Goal: Transaction & Acquisition: Book appointment/travel/reservation

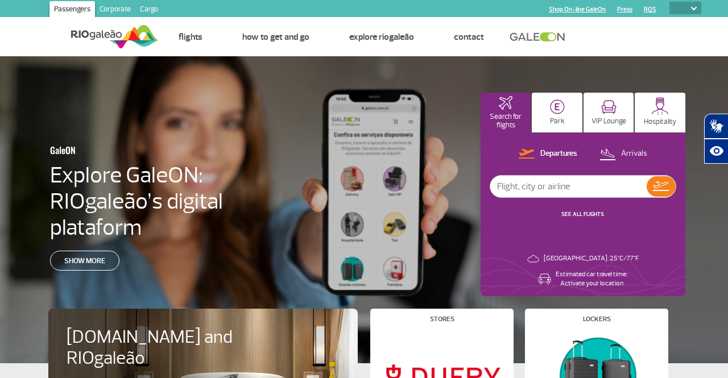
select select
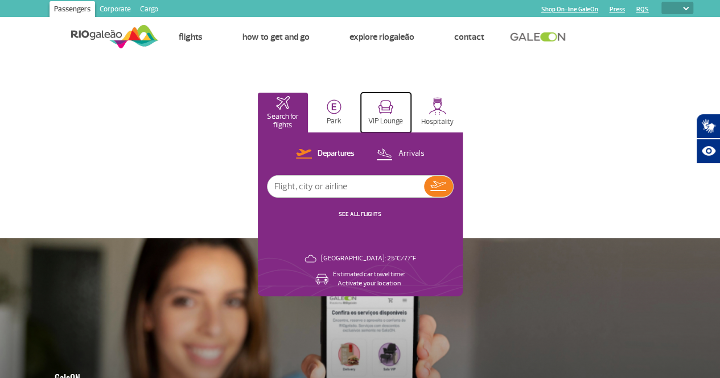
click at [403, 125] on p "VIP Lounge" at bounding box center [385, 121] width 35 height 9
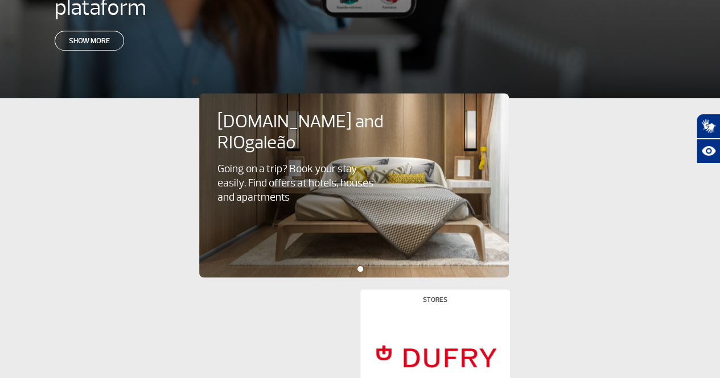
scroll to position [447, 0]
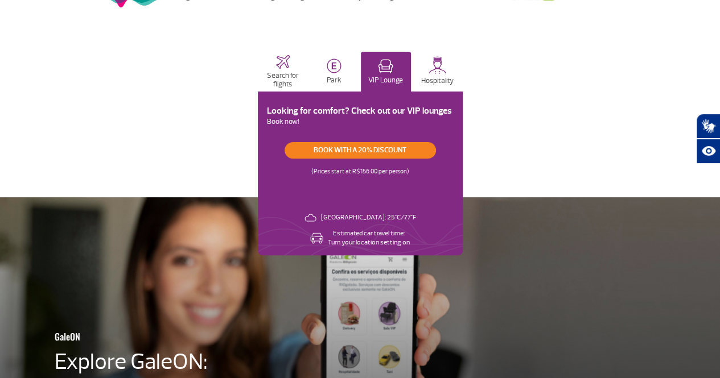
scroll to position [40, 0]
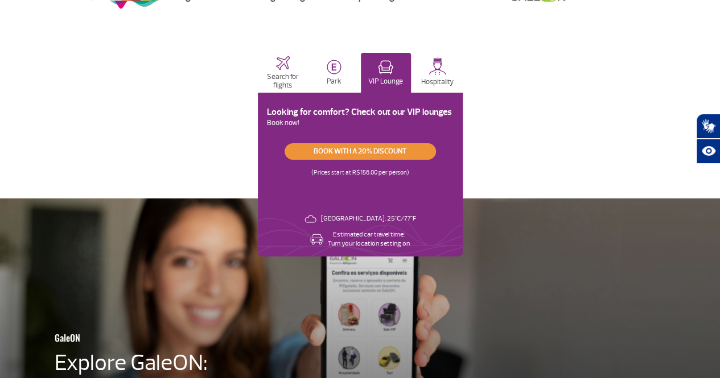
click at [436, 149] on link "Book with a 20% discount" at bounding box center [360, 151] width 151 height 17
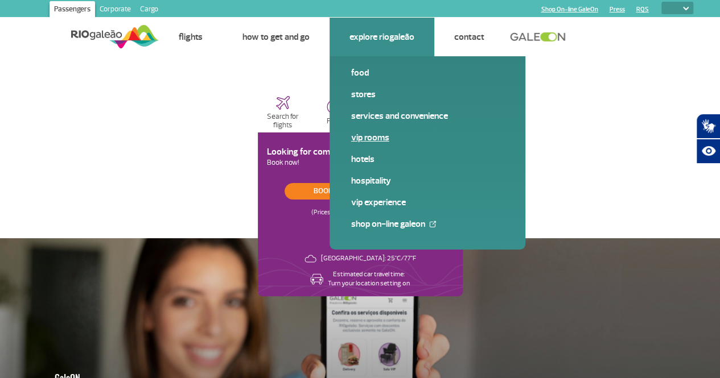
click at [366, 137] on link "VIP Rooms" at bounding box center [427, 137] width 153 height 13
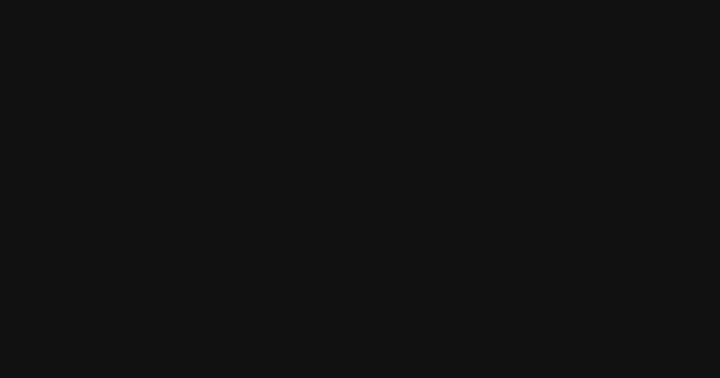
select select
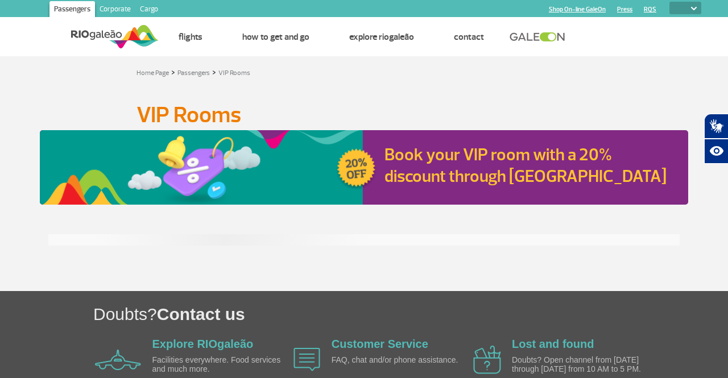
select select
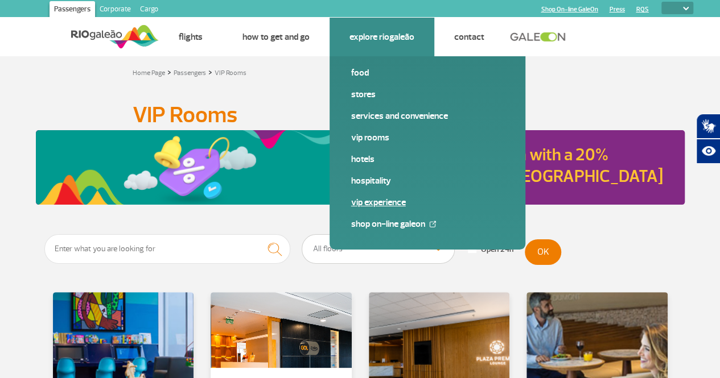
click at [371, 199] on link "VIP Experience" at bounding box center [427, 202] width 153 height 13
